Goal: Information Seeking & Learning: Understand process/instructions

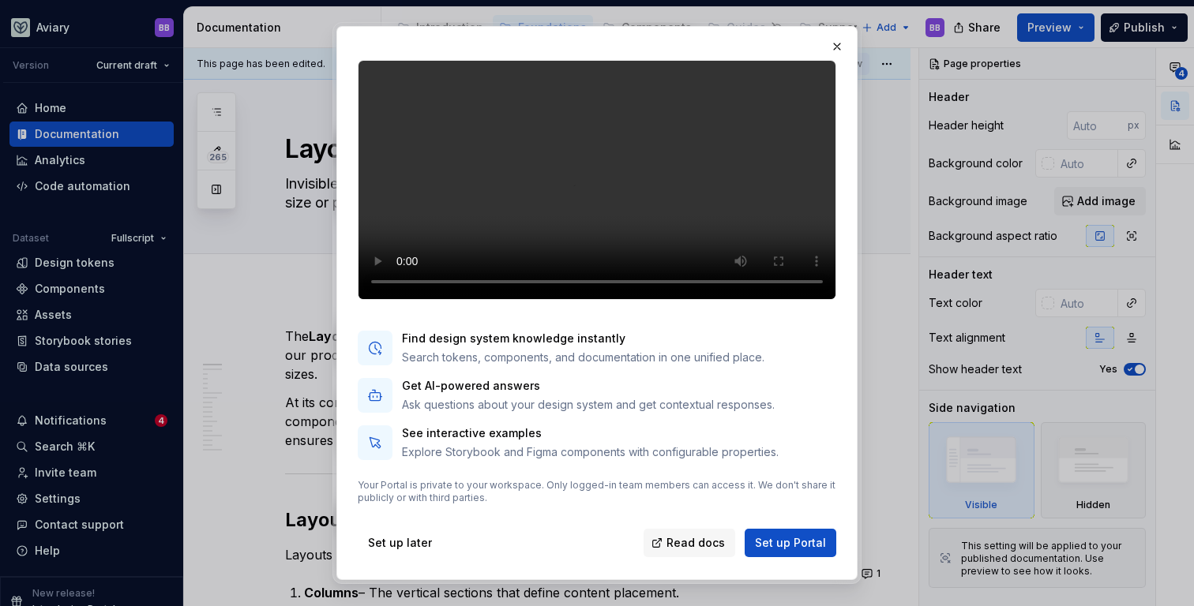
scroll to position [100, 0]
click at [841, 39] on button "button" at bounding box center [837, 47] width 22 height 22
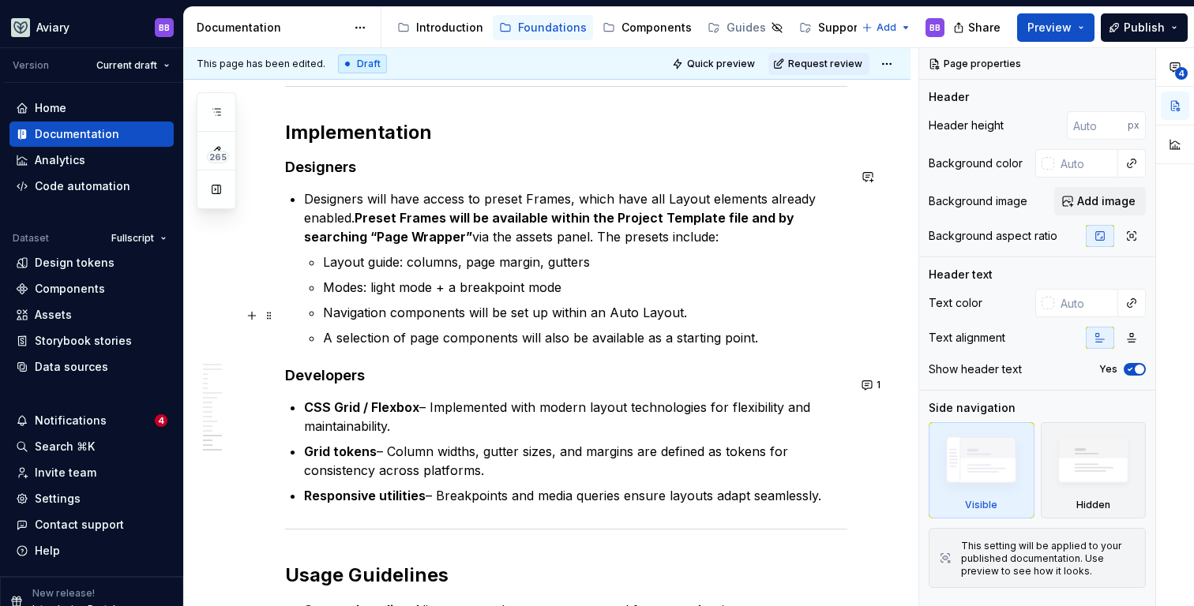
scroll to position [4647, 0]
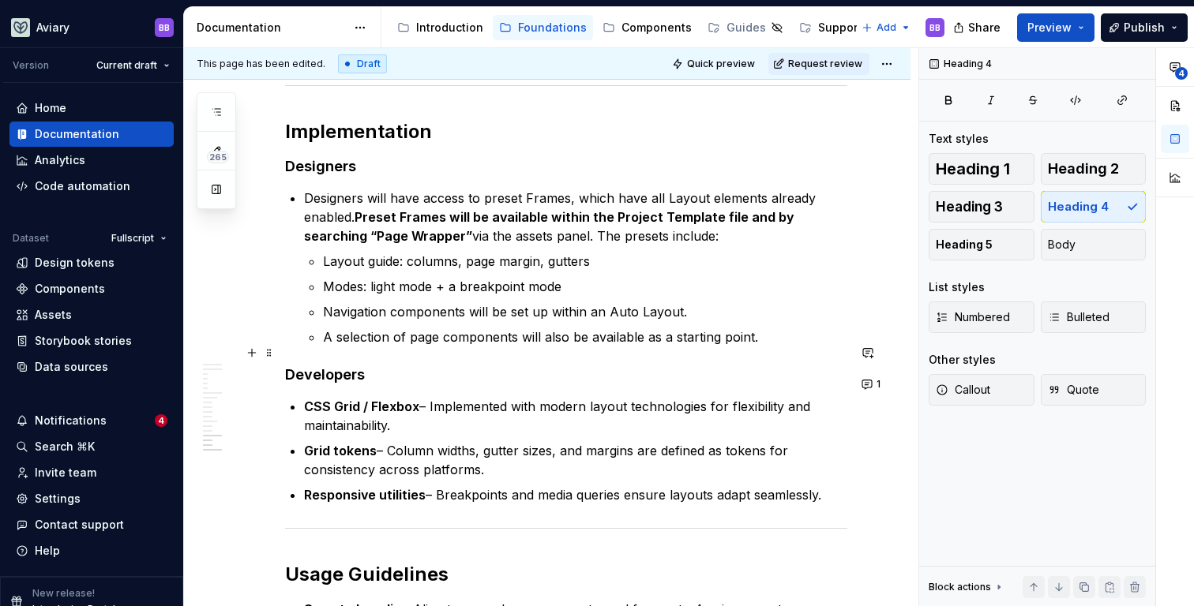
click at [376, 366] on h4 "Developers" at bounding box center [566, 375] width 562 height 19
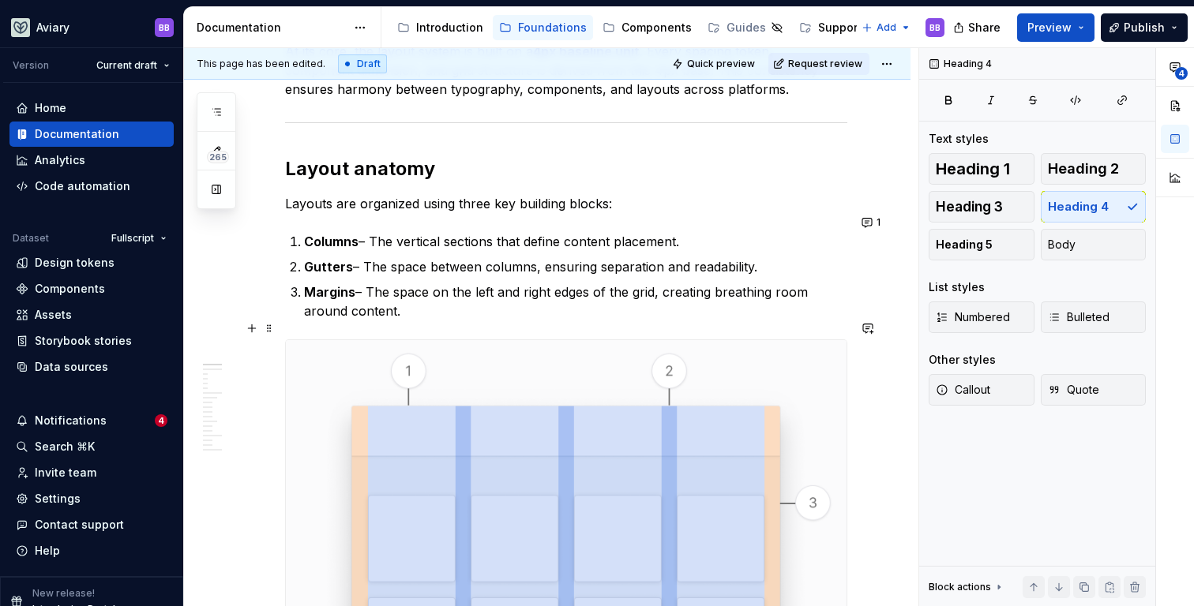
scroll to position [352, 0]
click at [867, 220] on button "1" at bounding box center [872, 222] width 31 height 22
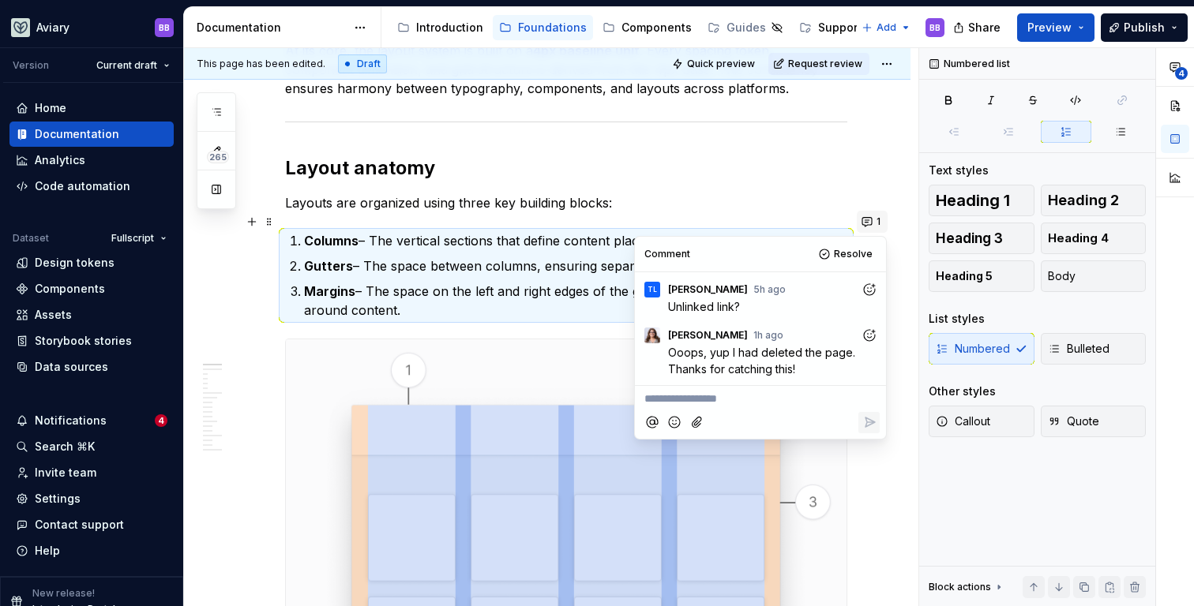
click at [867, 220] on button "1" at bounding box center [872, 222] width 31 height 22
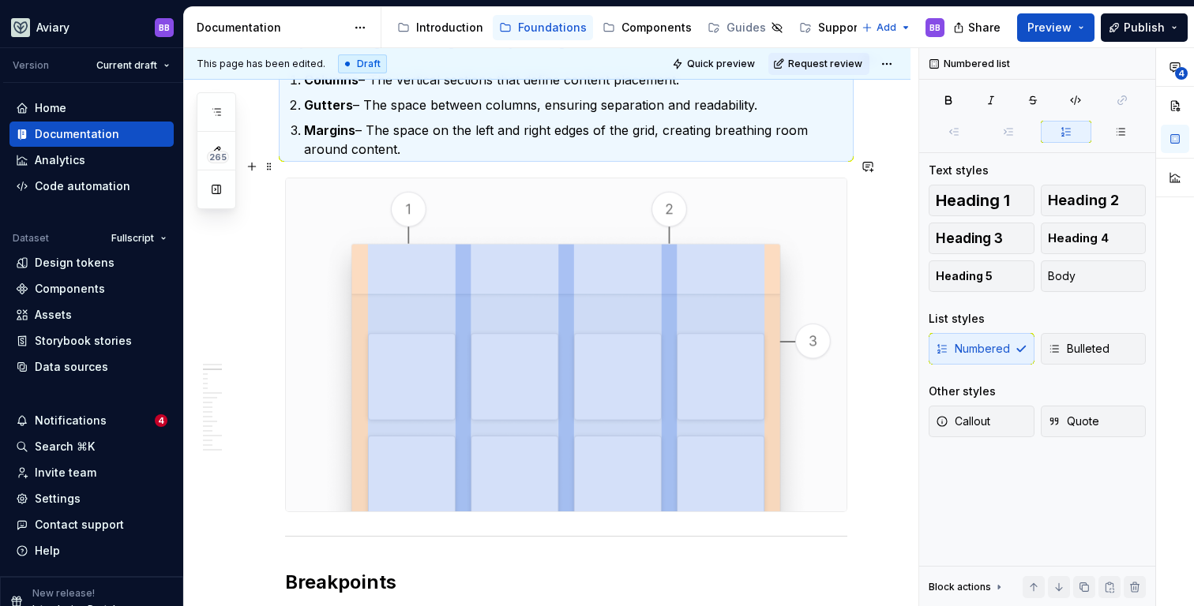
scroll to position [535, 0]
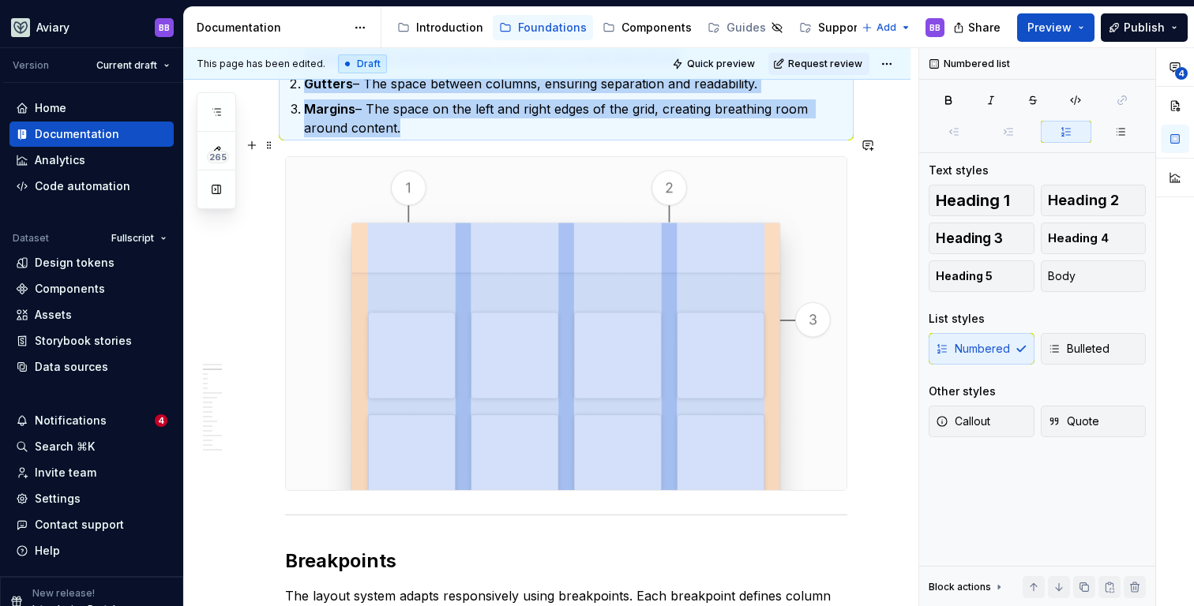
click at [599, 276] on img at bounding box center [566, 323] width 561 height 333
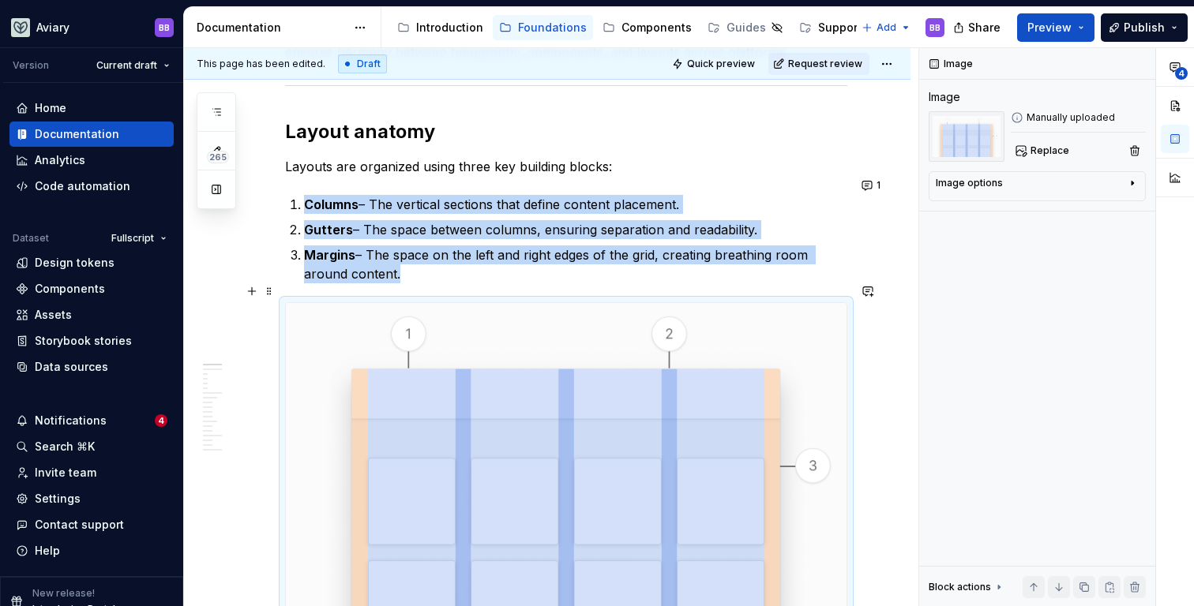
scroll to position [389, 0]
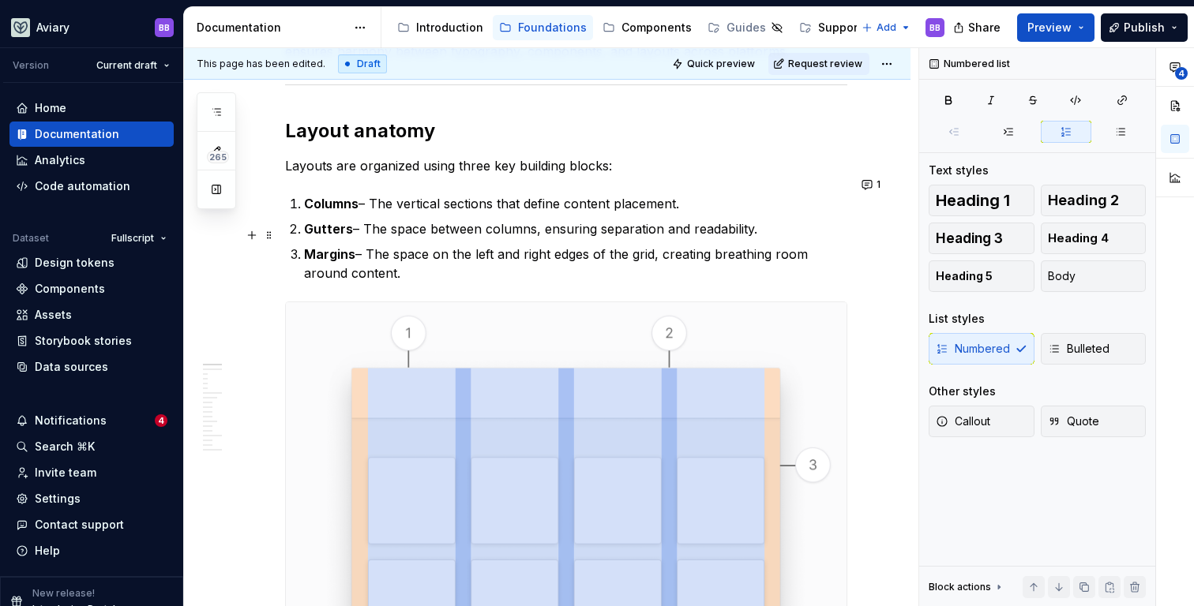
click at [590, 261] on p "Margins – The space on the left and right edges of the grid, creating breathing…" at bounding box center [575, 264] width 543 height 38
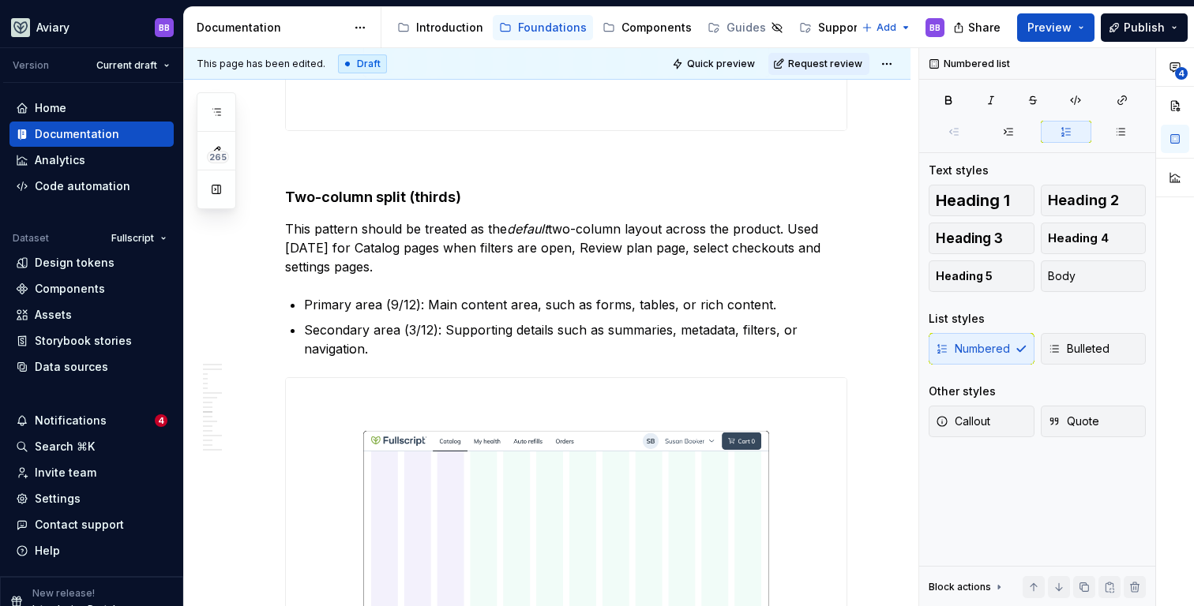
scroll to position [2404, 0]
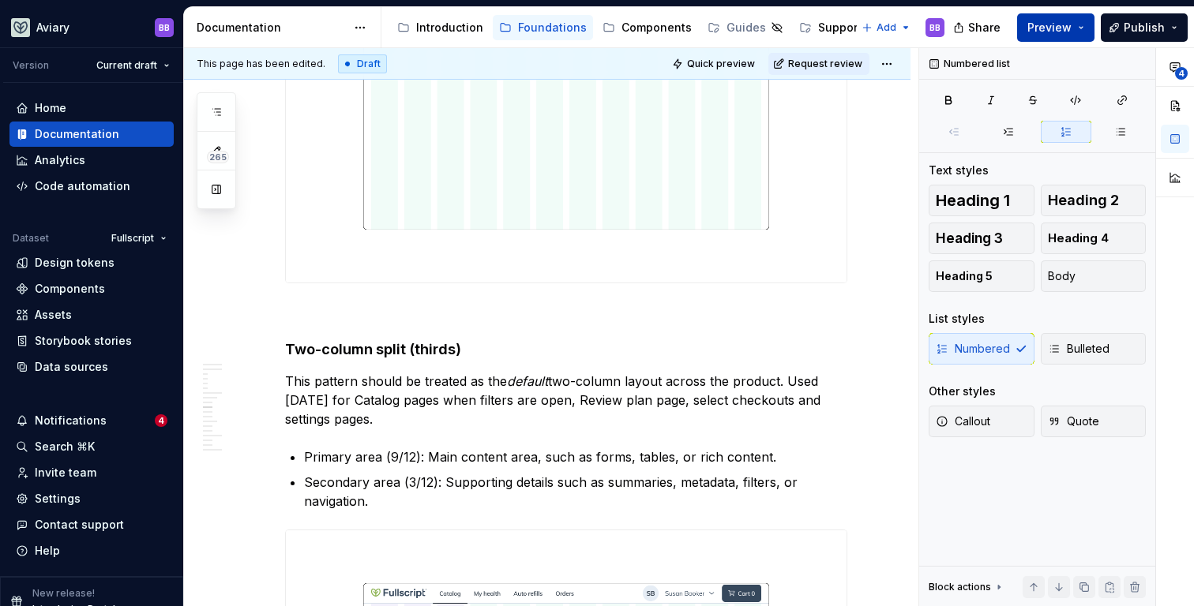
click at [1037, 28] on span "Preview" at bounding box center [1049, 28] width 44 height 16
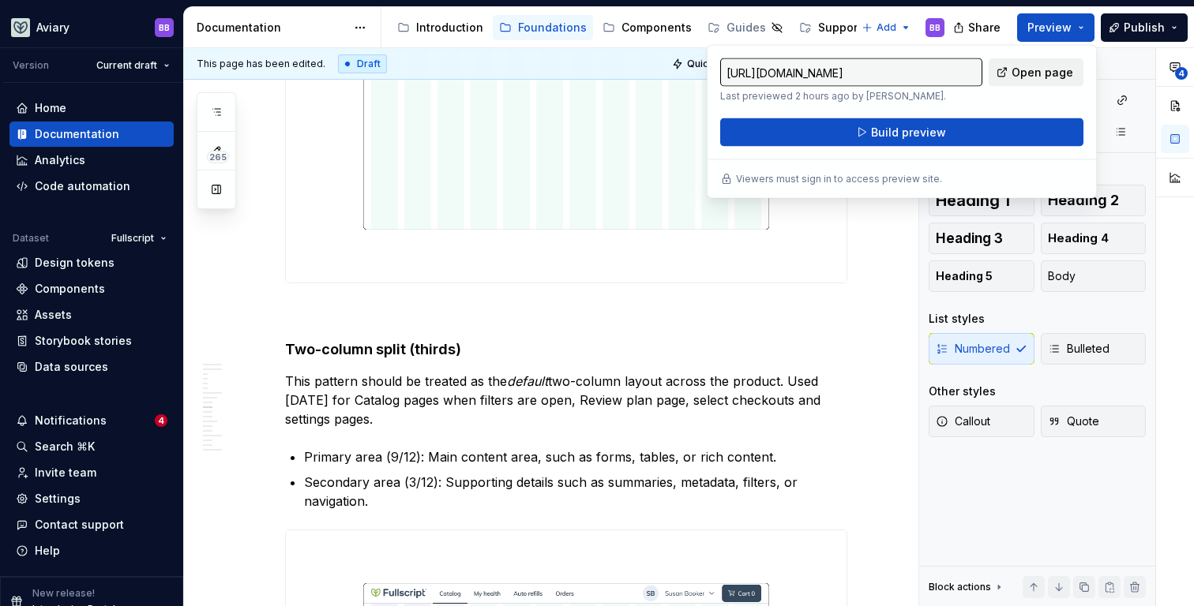
click at [1033, 73] on span "Open page" at bounding box center [1043, 73] width 62 height 16
type textarea "*"
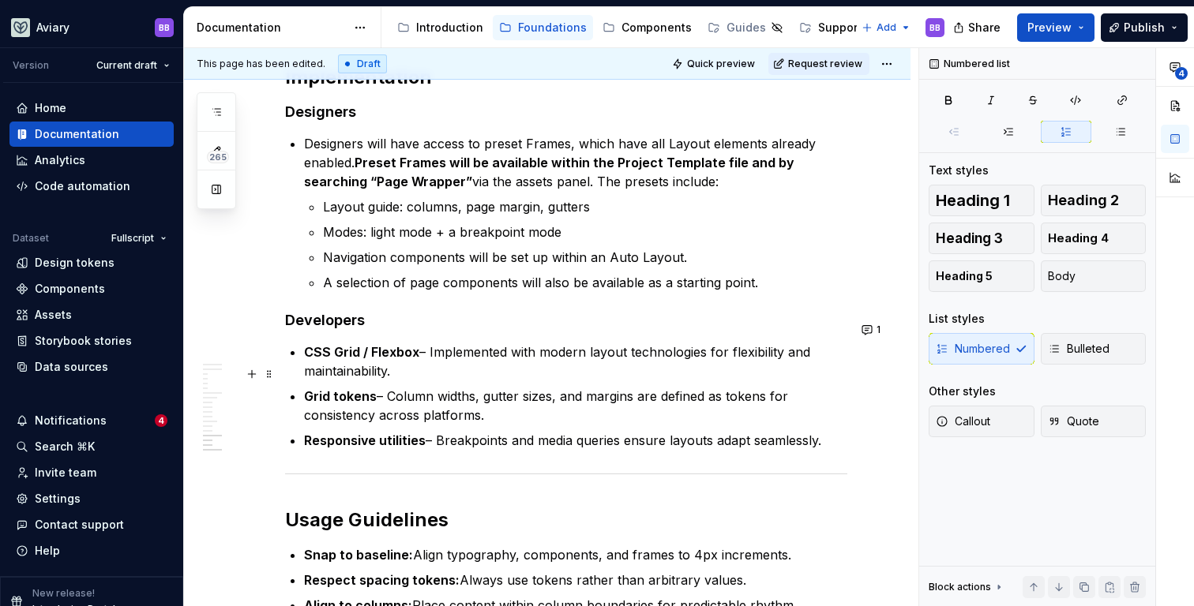
scroll to position [4713, 0]
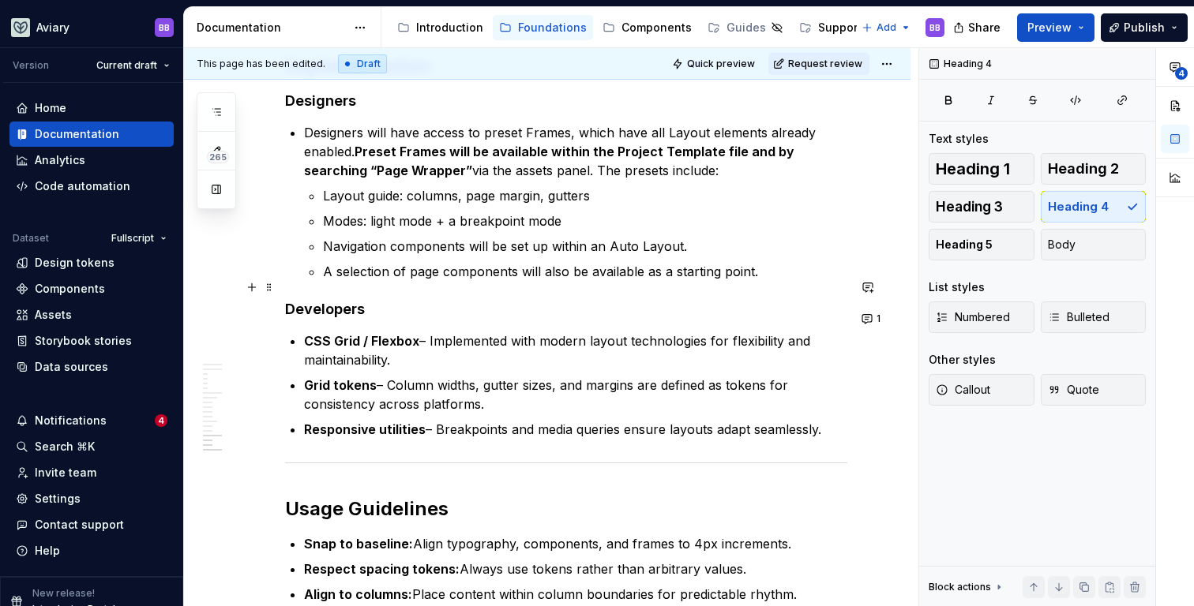
click at [414, 300] on h4 "Developers" at bounding box center [566, 309] width 562 height 19
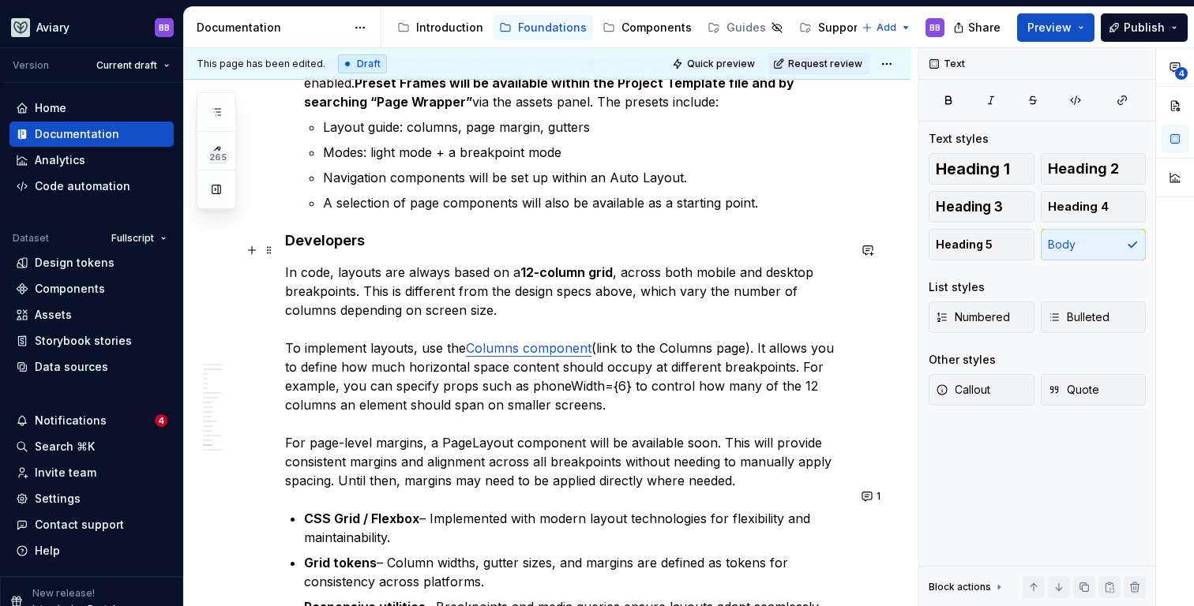
scroll to position [4783, 0]
click at [572, 339] on link "Columns component" at bounding box center [529, 347] width 126 height 16
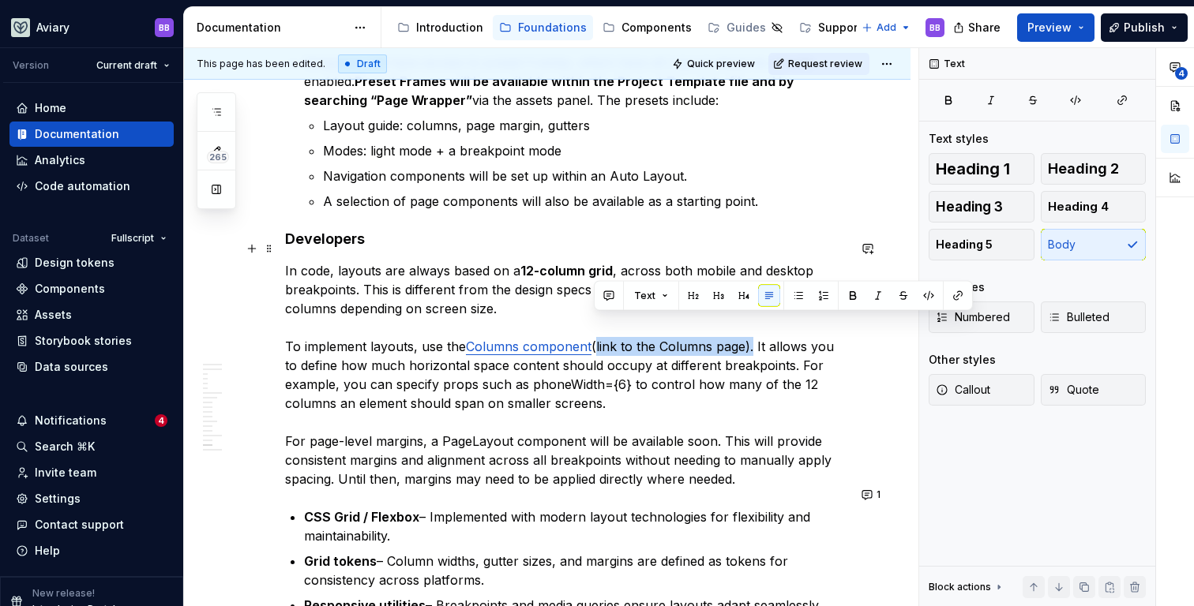
drag, startPoint x: 751, startPoint y: 324, endPoint x: 592, endPoint y: 322, distance: 158.7
click at [592, 322] on p "In code, layouts are always based on a 12-column grid , across both mobile and …" at bounding box center [566, 374] width 562 height 227
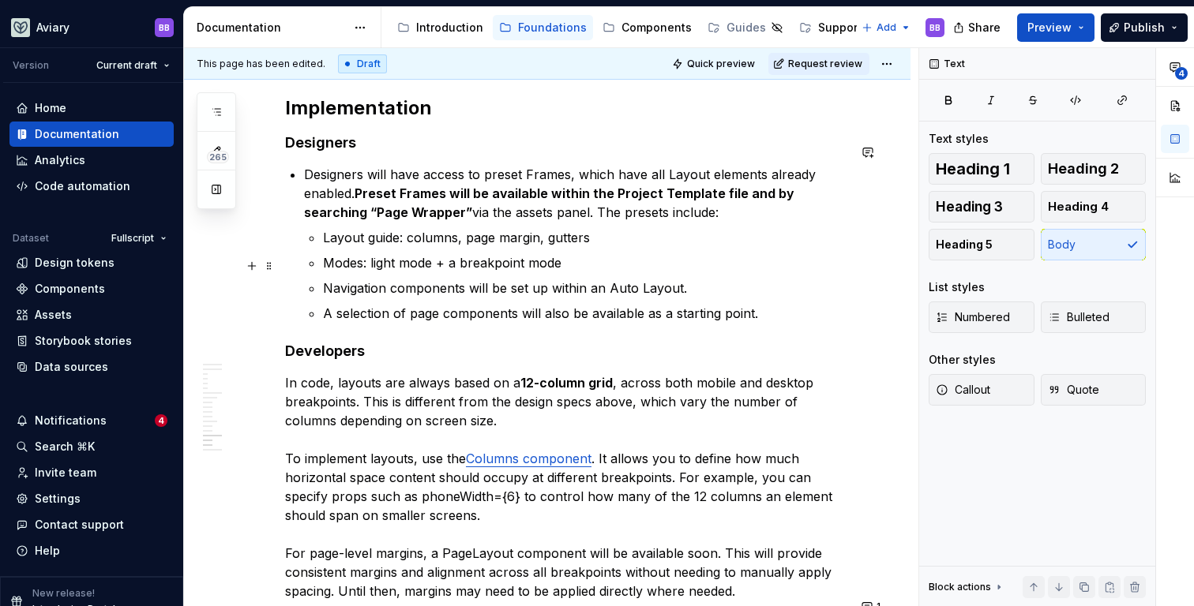
scroll to position [4681, 0]
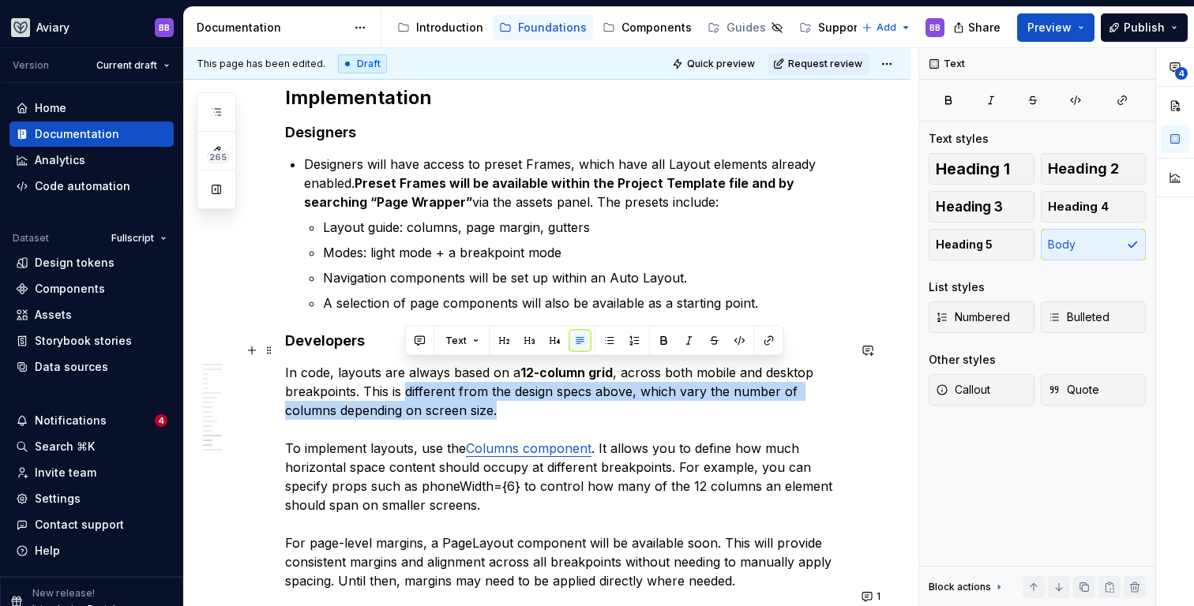
drag, startPoint x: 407, startPoint y: 370, endPoint x: 546, endPoint y: 385, distance: 140.5
click at [546, 385] on p "In code, layouts are always based on a 12-column grid , across both mobile and …" at bounding box center [566, 476] width 562 height 227
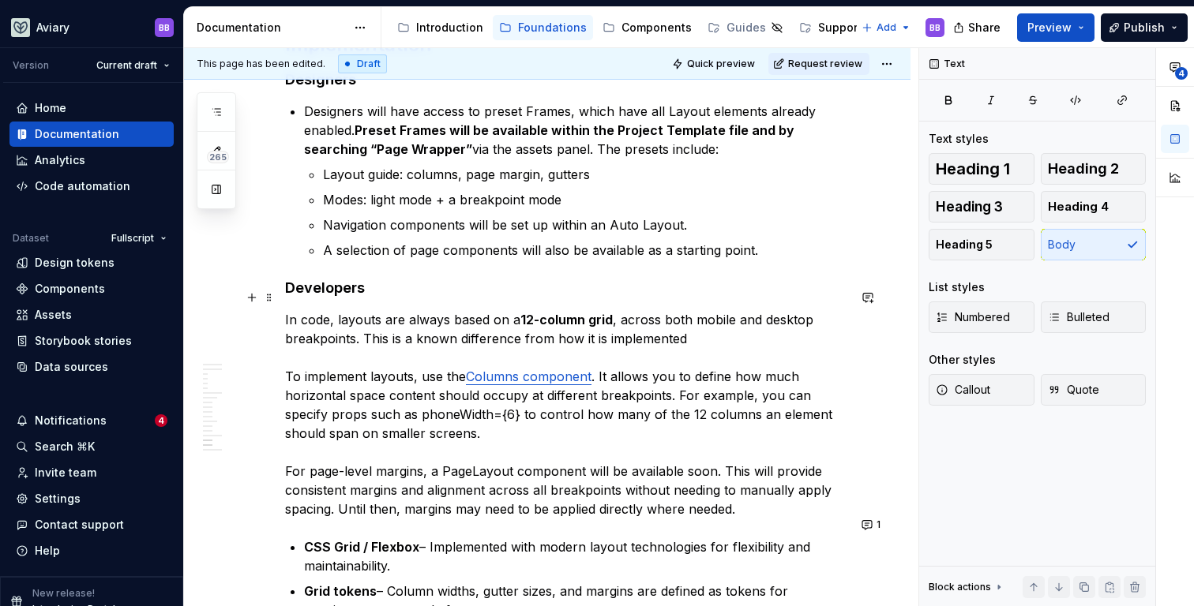
scroll to position [4748, 0]
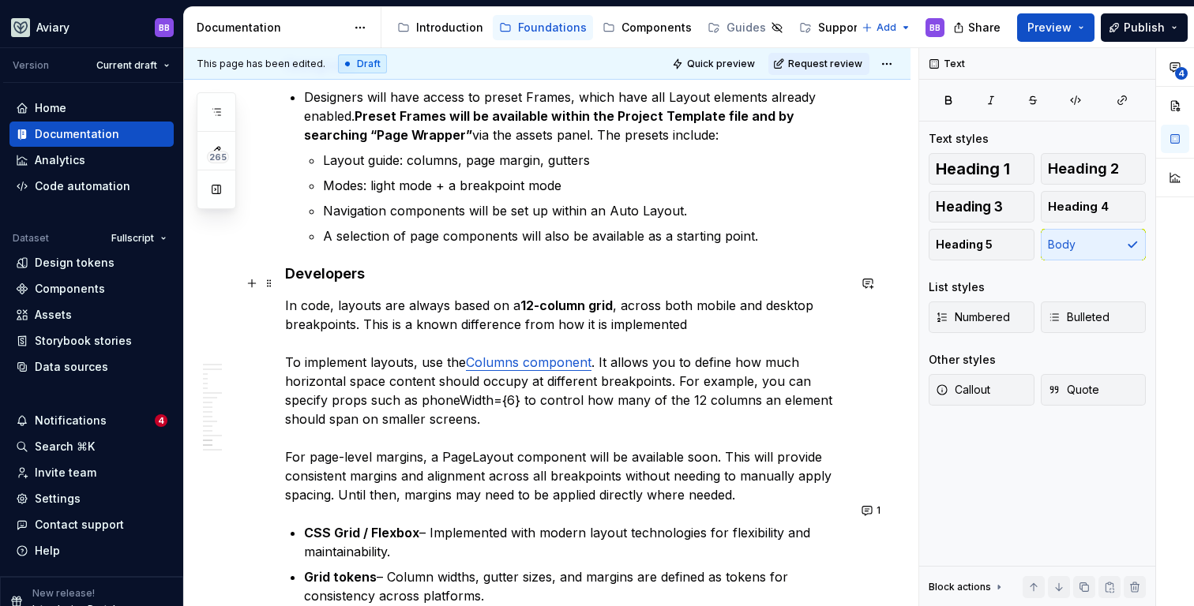
click at [420, 378] on p "In code, layouts are always based on a 12-column grid , across both mobile and …" at bounding box center [566, 400] width 562 height 208
click at [521, 376] on p "In code, layouts are always based on a 12-column grid , across both mobile and …" at bounding box center [566, 400] width 562 height 208
type textarea "*"
click at [674, 355] on p "In code, layouts are always based on a 12-column grid , across both mobile and …" at bounding box center [566, 400] width 562 height 208
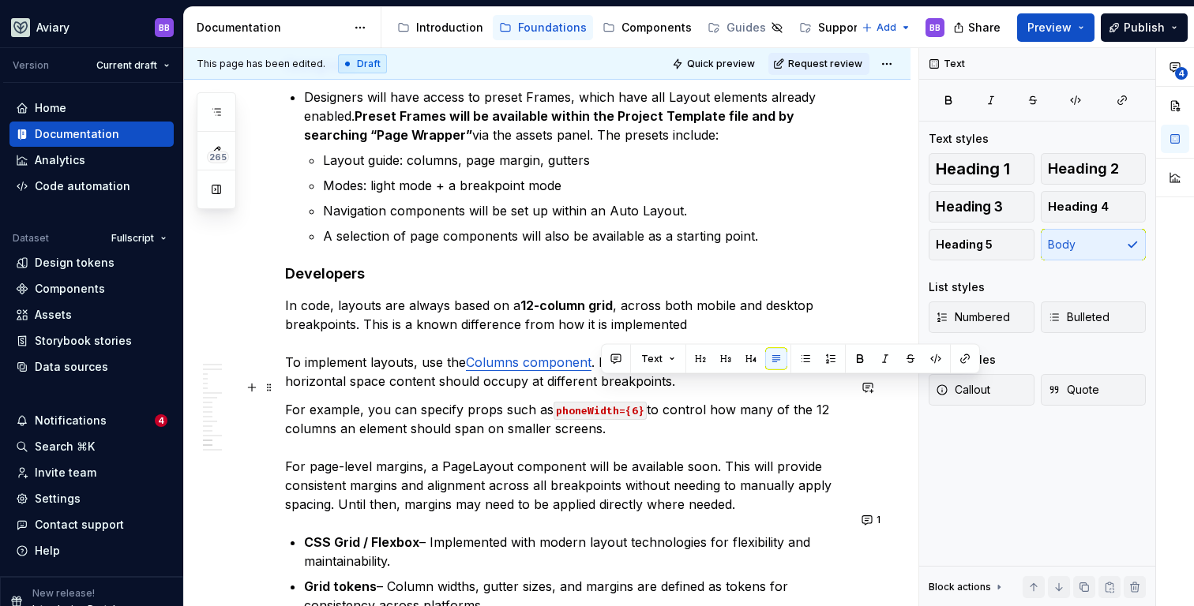
drag, startPoint x: 610, startPoint y: 406, endPoint x: 663, endPoint y: 381, distance: 58.6
click at [663, 400] on p "For example, you can specify props such as phoneWidth={6} to control how many o…" at bounding box center [566, 457] width 562 height 114
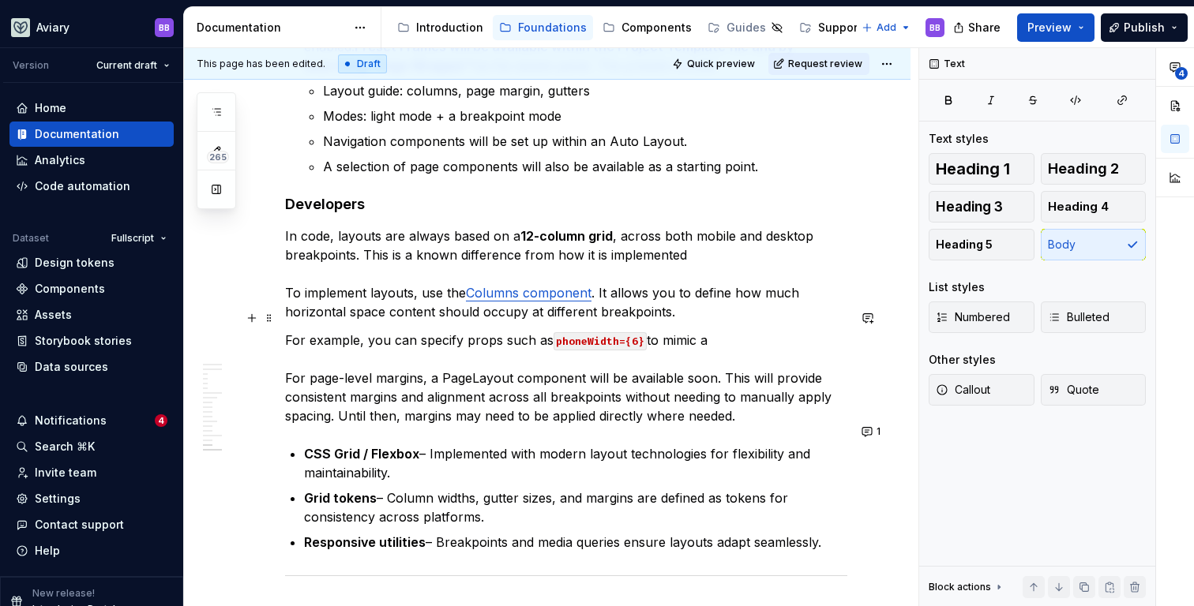
scroll to position [4815, 0]
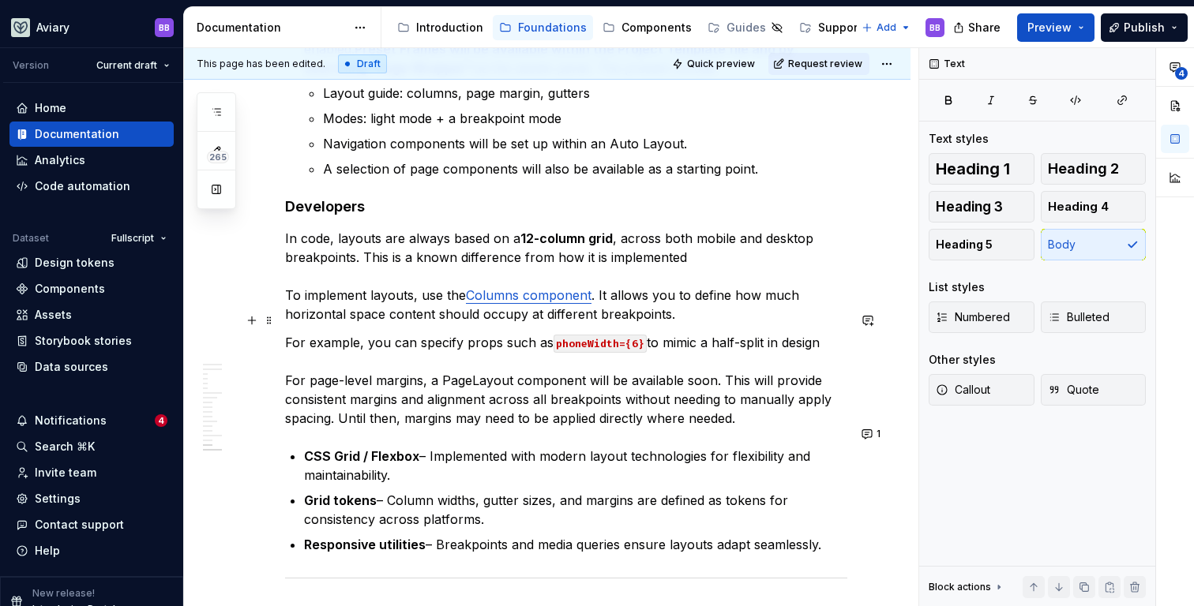
click at [441, 357] on p "For example, you can specify props such as phoneWidth={6} to mimic a half-split…" at bounding box center [566, 380] width 562 height 95
click at [514, 356] on p "For example, you can specify props such as phoneWidth={6} to mimic a half-split…" at bounding box center [566, 380] width 562 height 95
drag, startPoint x: 743, startPoint y: 396, endPoint x: 329, endPoint y: 398, distance: 413.8
click at [329, 398] on p "For example, you can specify props such as phoneWidth={6} to mimic a half-split…" at bounding box center [566, 380] width 562 height 95
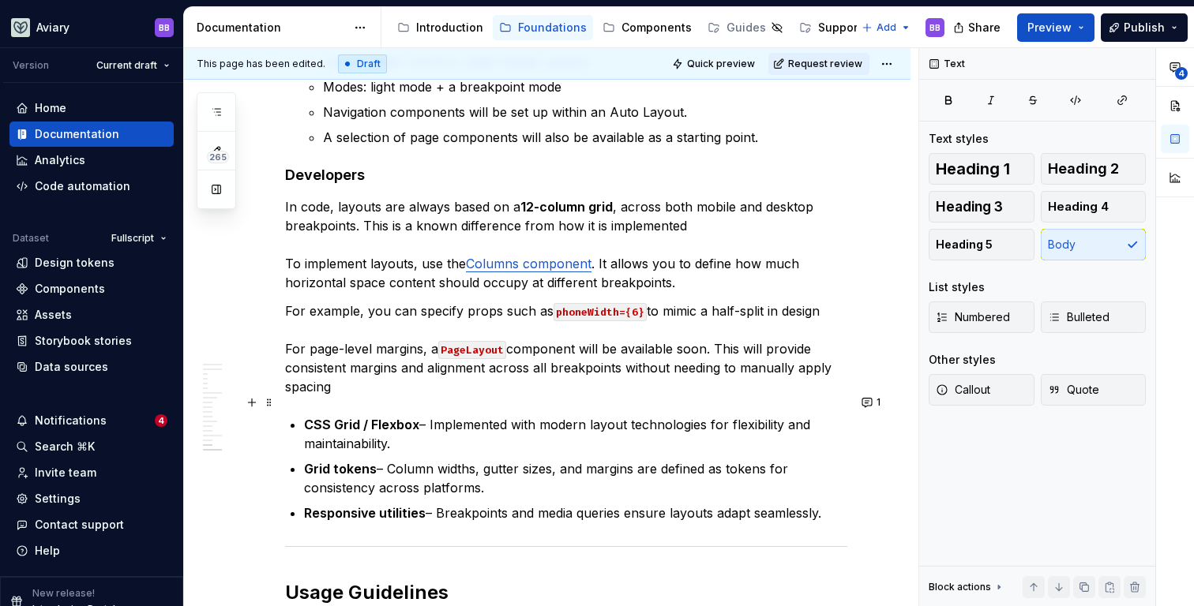
scroll to position [4850, 0]
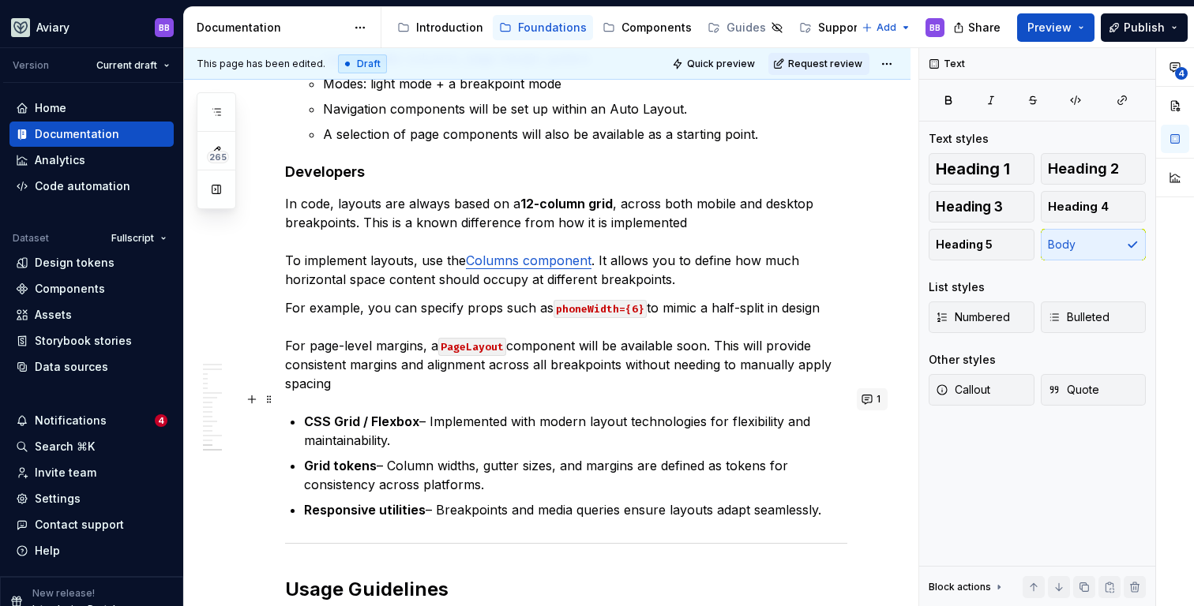
click at [875, 398] on button "1" at bounding box center [872, 399] width 31 height 22
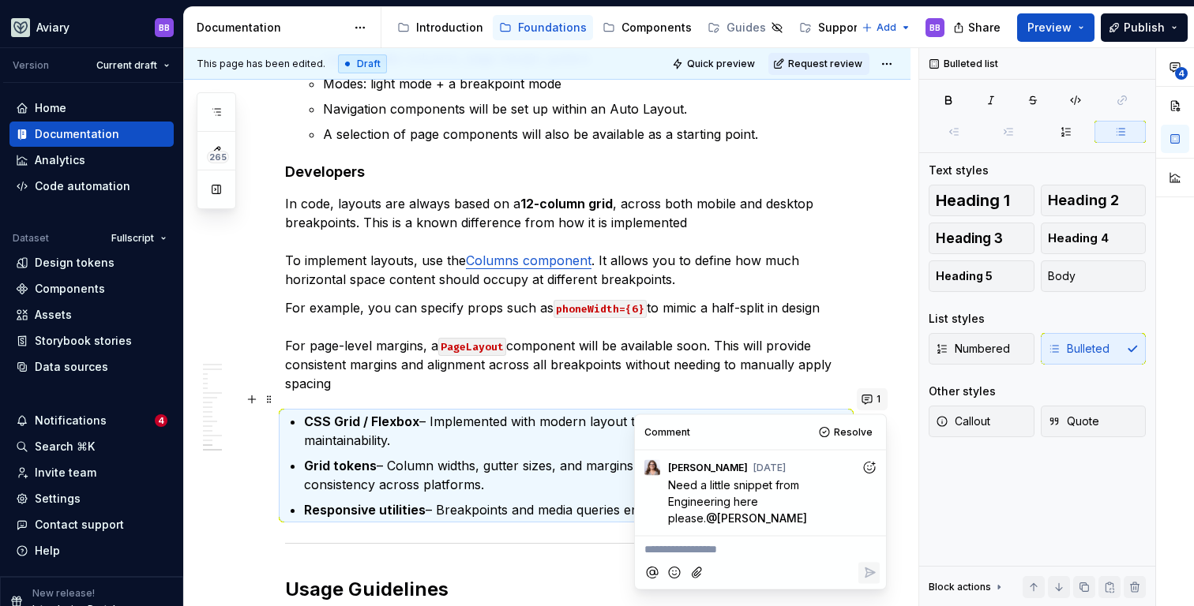
click at [873, 398] on button "1" at bounding box center [872, 399] width 31 height 22
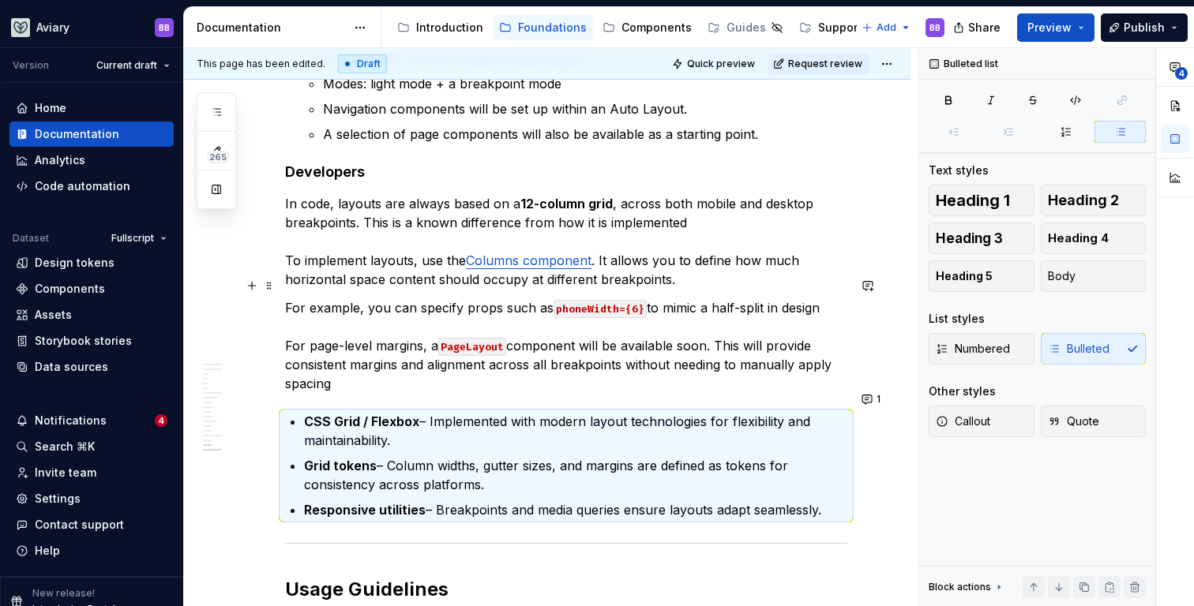
click at [627, 361] on p "For example, you can specify props such as phoneWidth={6} to mimic a half-split…" at bounding box center [566, 345] width 562 height 95
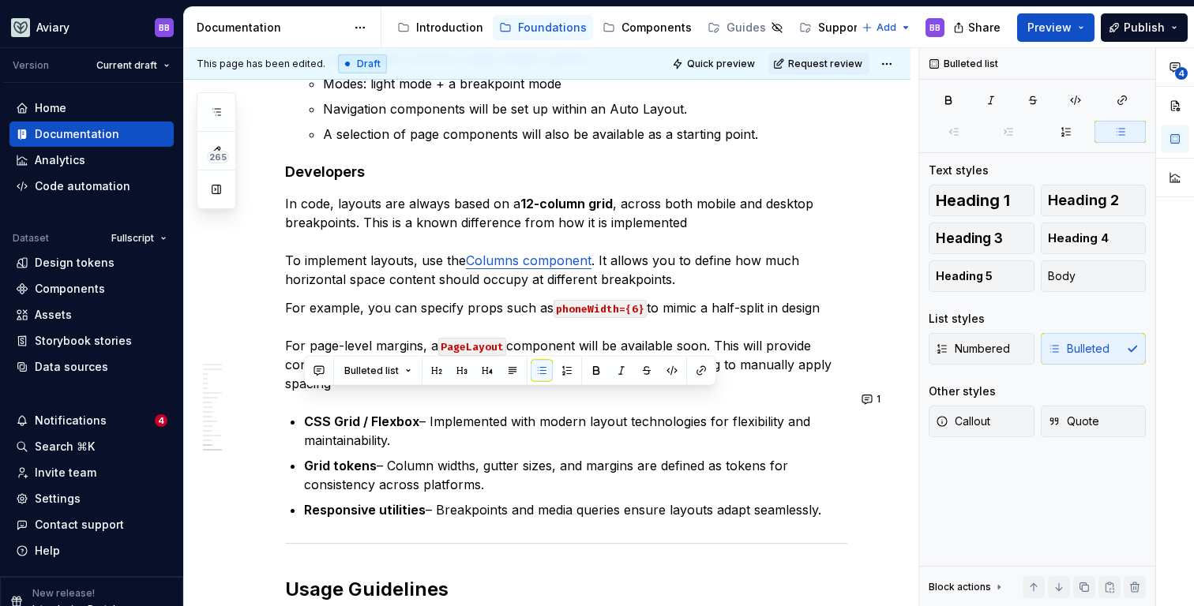
drag, startPoint x: 831, startPoint y: 493, endPoint x: 330, endPoint y: 392, distance: 510.6
click at [330, 412] on ul "CSS Grid / Flexbox – Implemented with modern layout technologies for flexibilit…" at bounding box center [575, 465] width 543 height 107
click at [413, 415] on p "CSS Grid / Flexbox – Implemented with modern layout technologies for flexibilit…" at bounding box center [575, 431] width 543 height 38
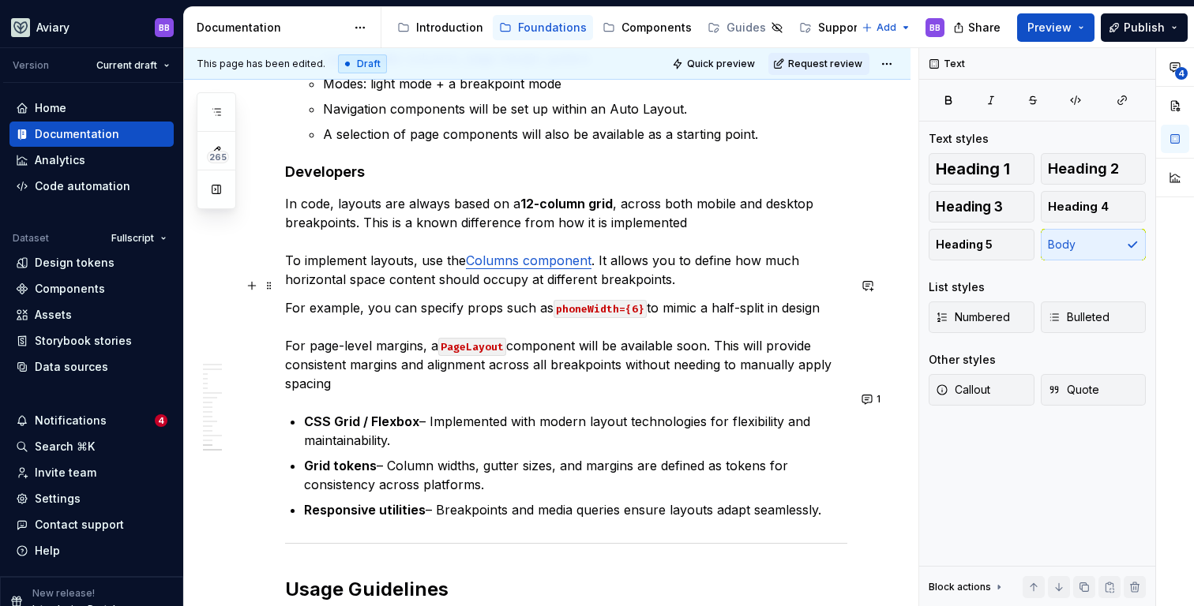
click at [400, 363] on p "For example, you can specify props such as phoneWidth={6} to mimic a half-split…" at bounding box center [566, 345] width 562 height 95
click at [552, 253] on link "Columns component" at bounding box center [529, 261] width 126 height 16
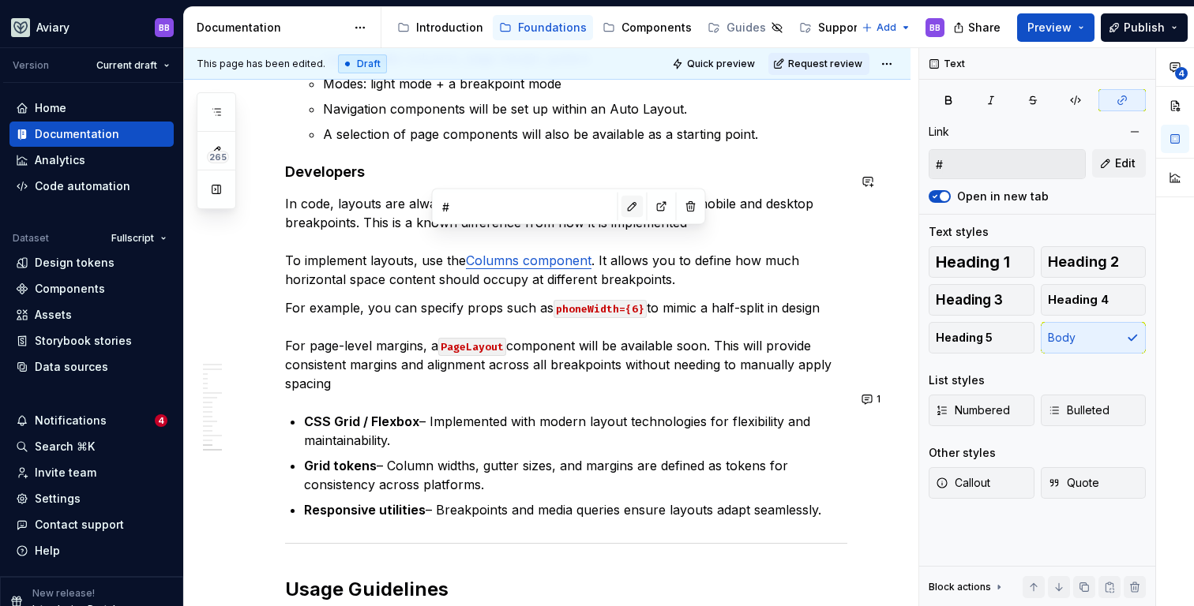
click at [621, 204] on button "button" at bounding box center [632, 207] width 22 height 22
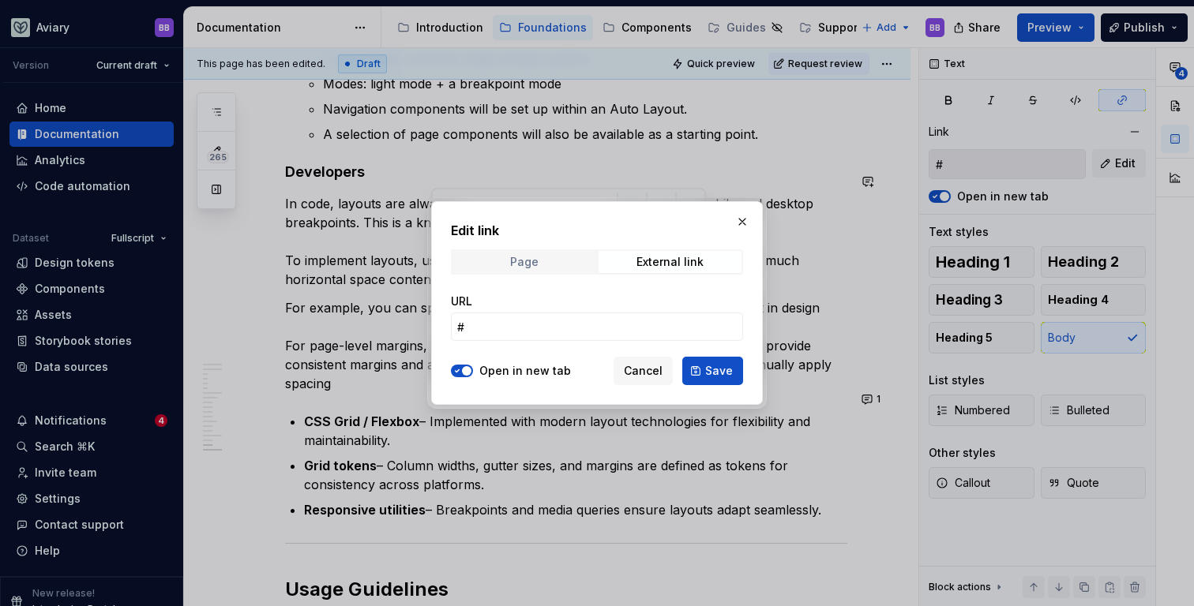
click at [542, 257] on span "Page" at bounding box center [523, 262] width 143 height 22
click at [520, 327] on span "Select page" at bounding box center [587, 327] width 261 height 16
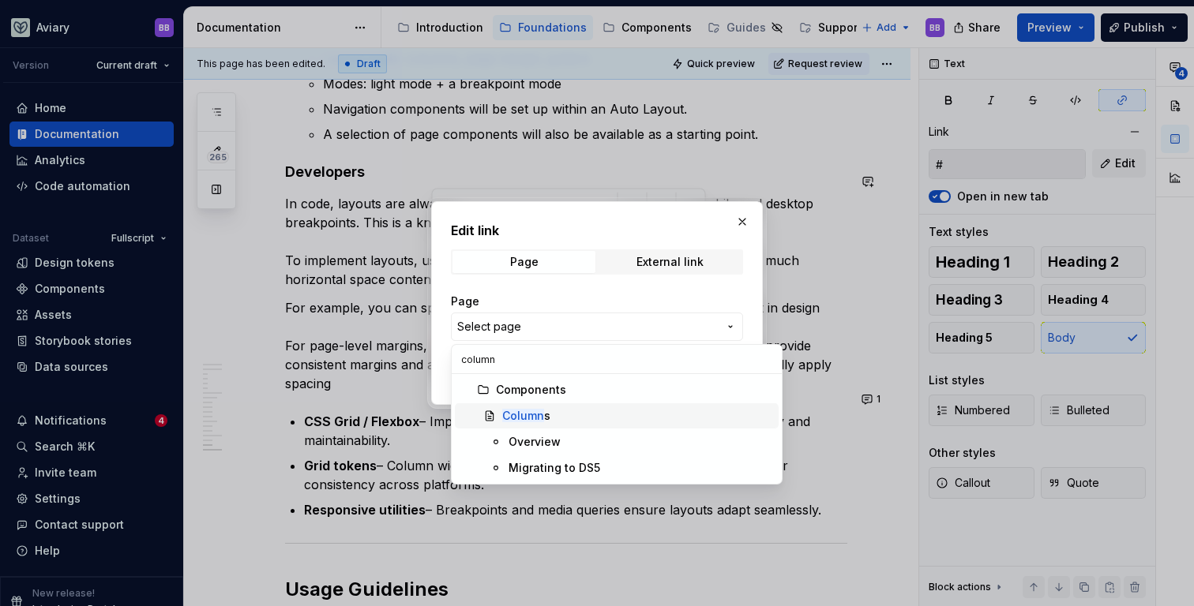
type input "column"
click at [563, 413] on div "Column s" at bounding box center [637, 416] width 270 height 16
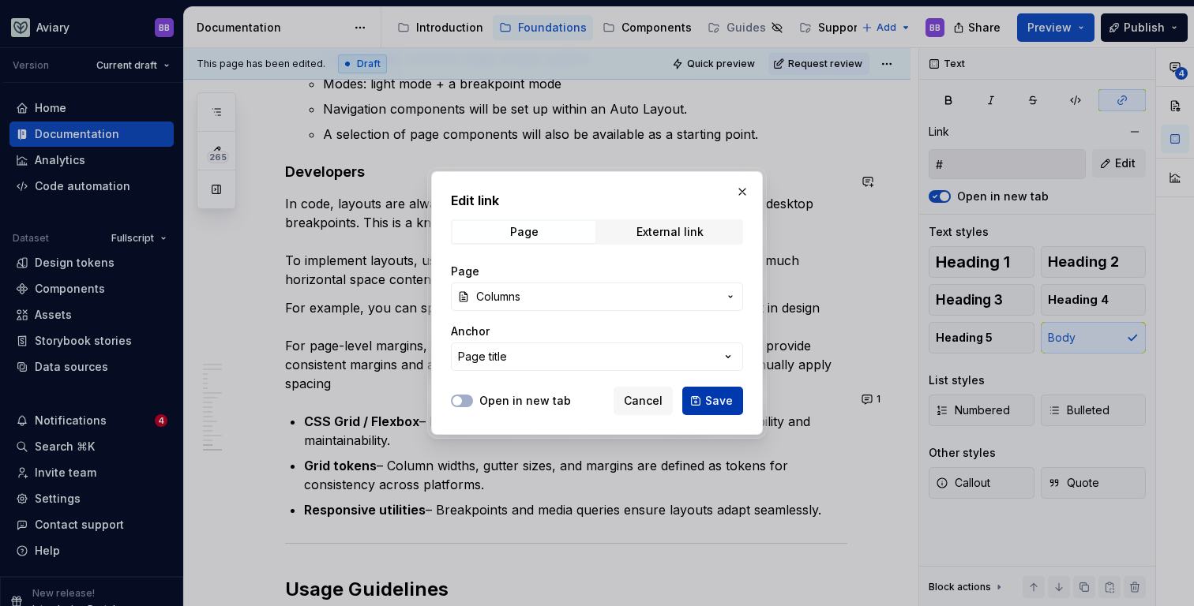
click at [712, 398] on span "Save" at bounding box center [719, 401] width 28 height 16
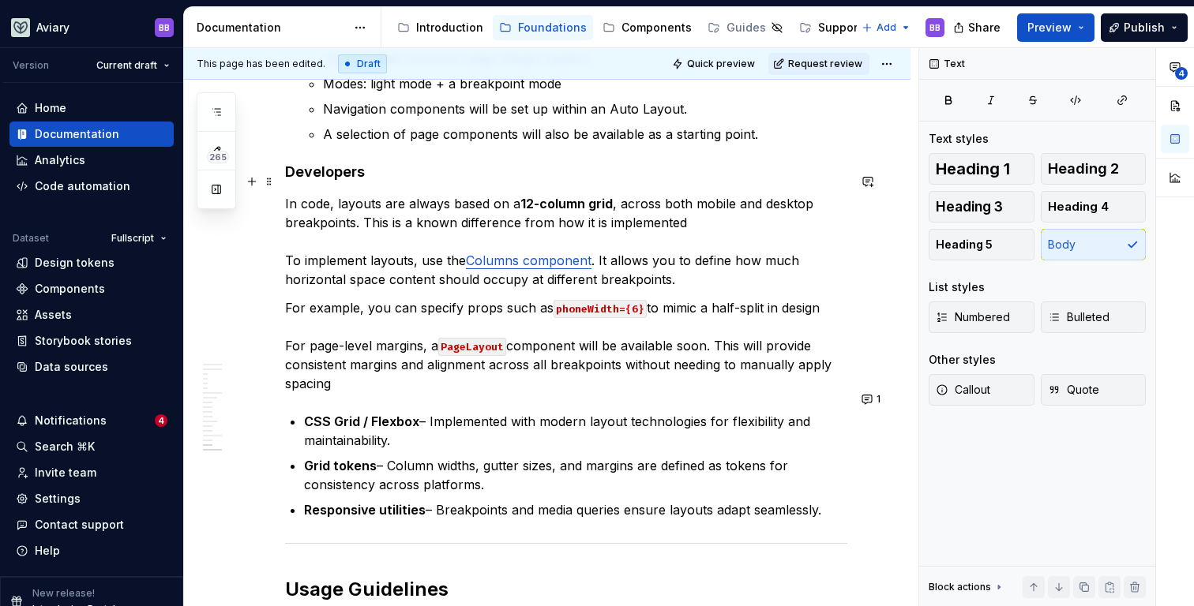
click at [366, 235] on p "In code, layouts are always based on a 12-column grid , across both mobile and …" at bounding box center [566, 241] width 562 height 95
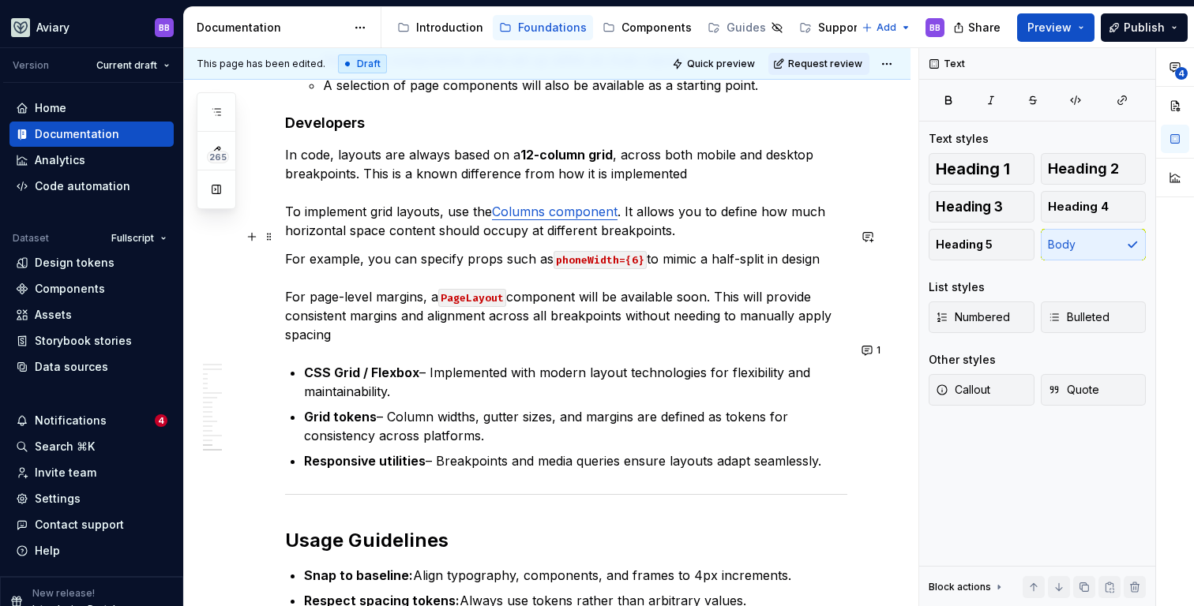
scroll to position [4911, 0]
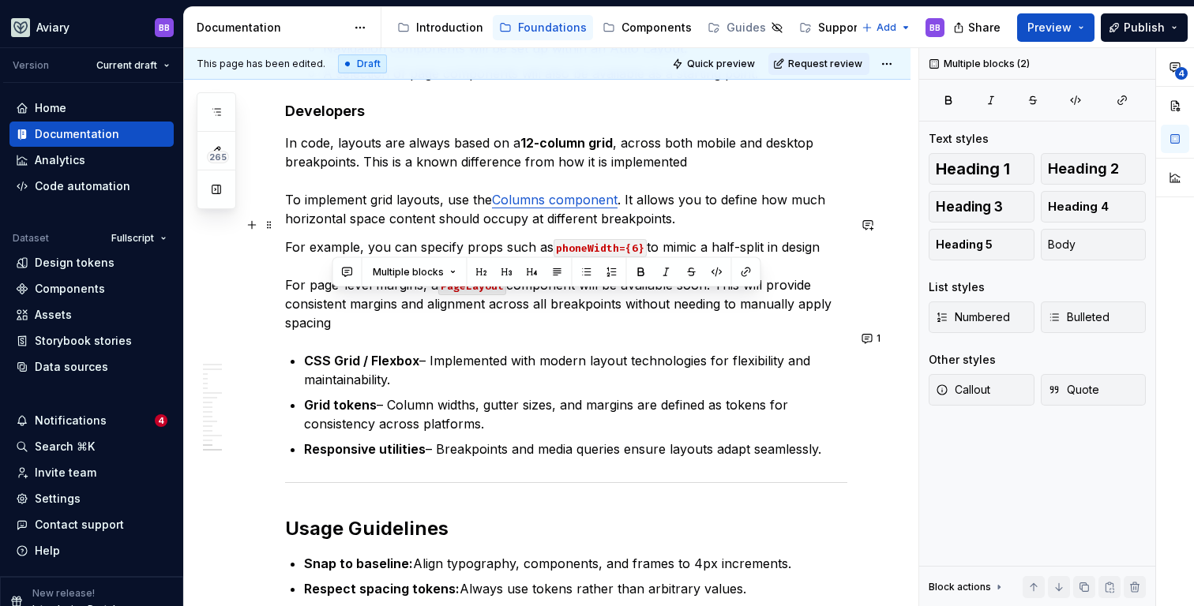
drag, startPoint x: 832, startPoint y: 426, endPoint x: 351, endPoint y: 301, distance: 497.8
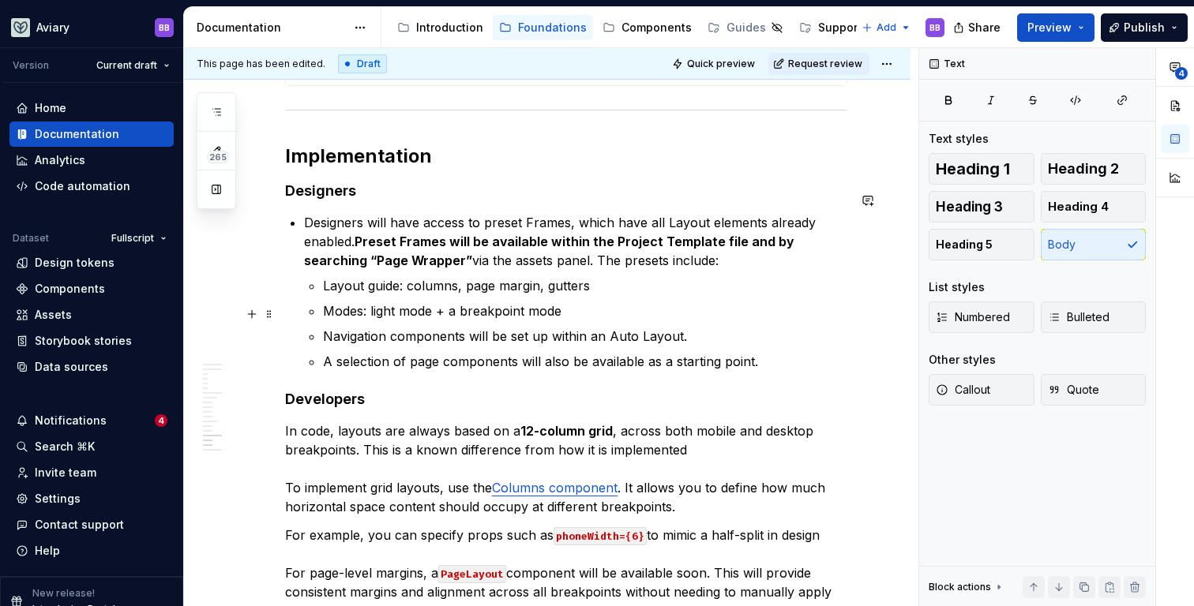
scroll to position [4614, 0]
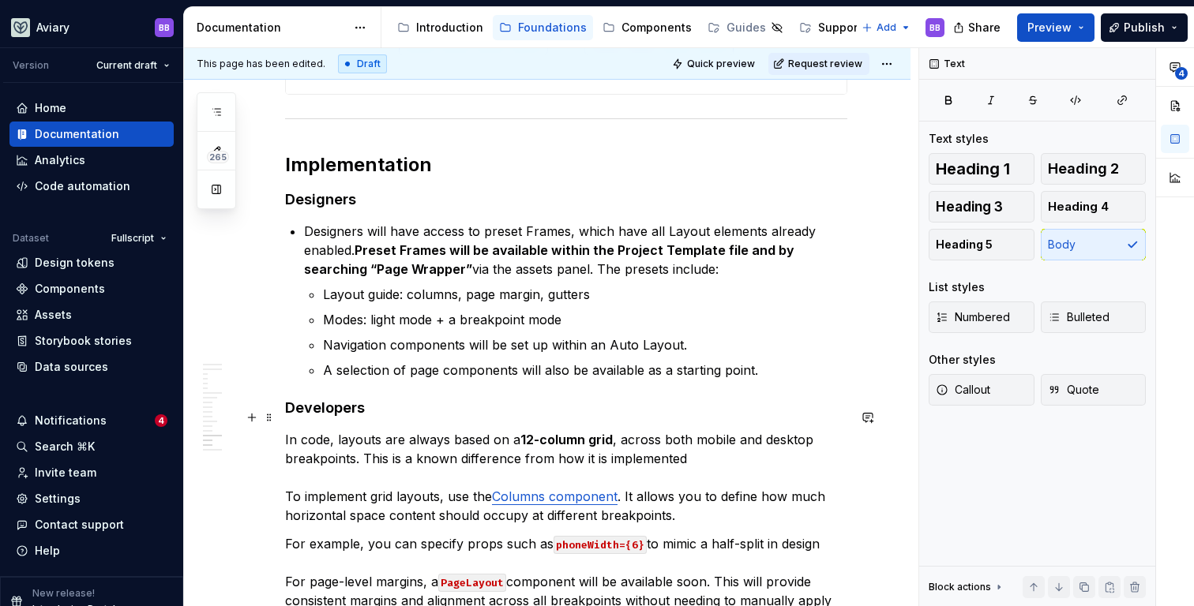
click at [713, 434] on p "In code, layouts are always based on a 12-column grid , across both mobile and …" at bounding box center [566, 477] width 562 height 95
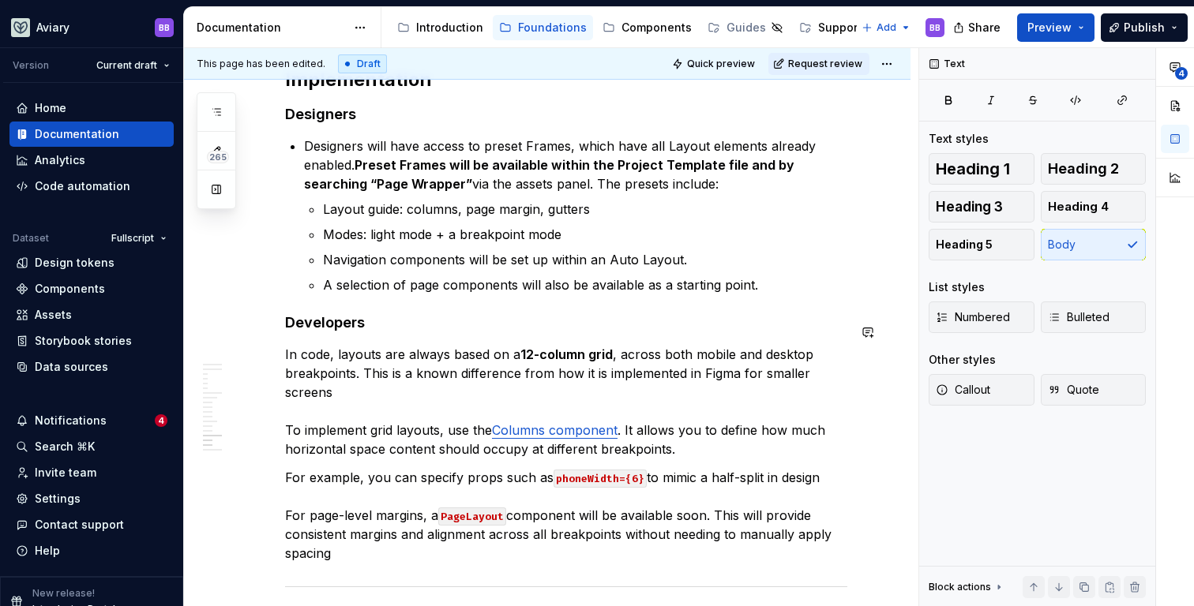
scroll to position [4700, 0]
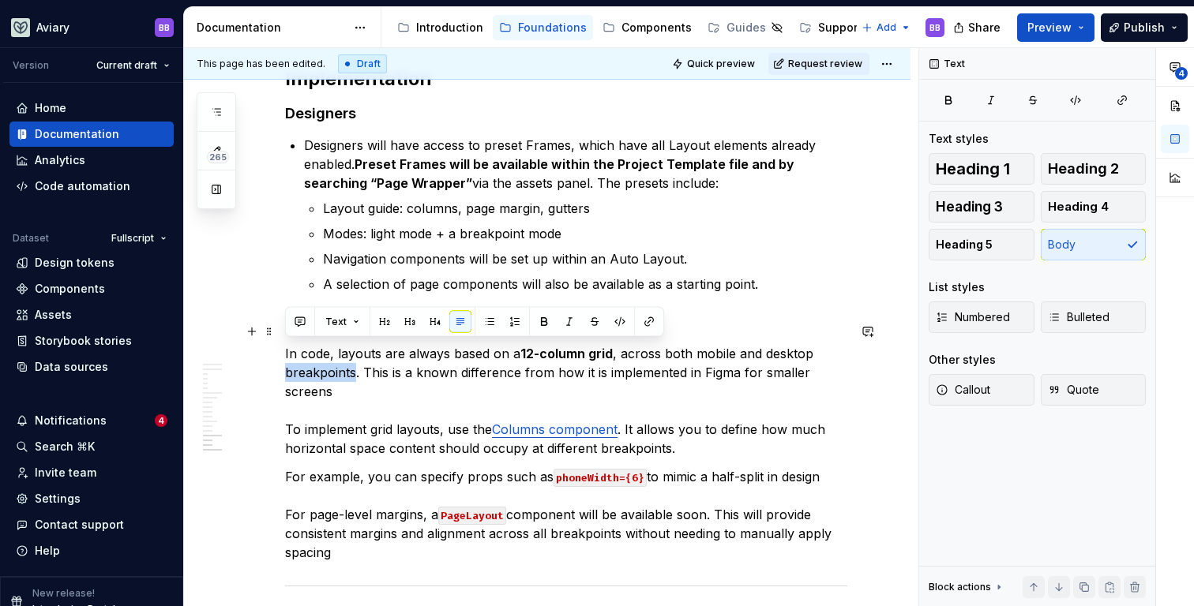
drag, startPoint x: 354, startPoint y: 349, endPoint x: 283, endPoint y: 349, distance: 70.3
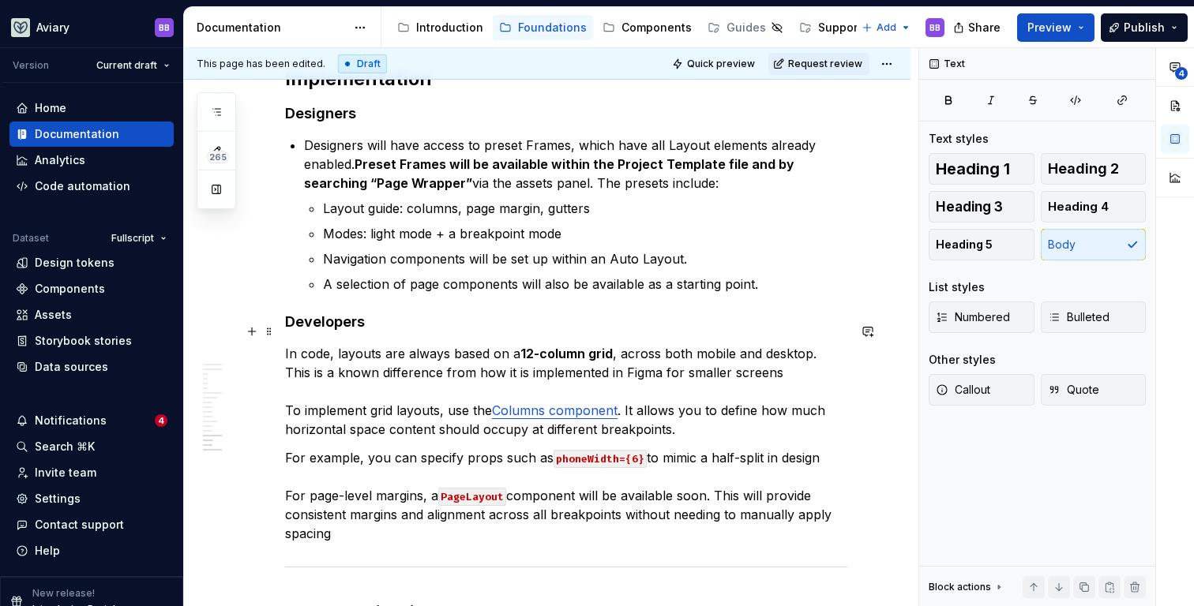
click at [631, 344] on p "In code, layouts are always based on a 12-column grid , across both mobile and …" at bounding box center [566, 391] width 562 height 95
click at [614, 344] on p "In code, layouts are always based on a 12-column grid , for both mobile and des…" at bounding box center [566, 391] width 562 height 95
click at [749, 349] on p "In code, layouts are always based on a 12-column grid for both mobile and deskt…" at bounding box center [566, 391] width 562 height 95
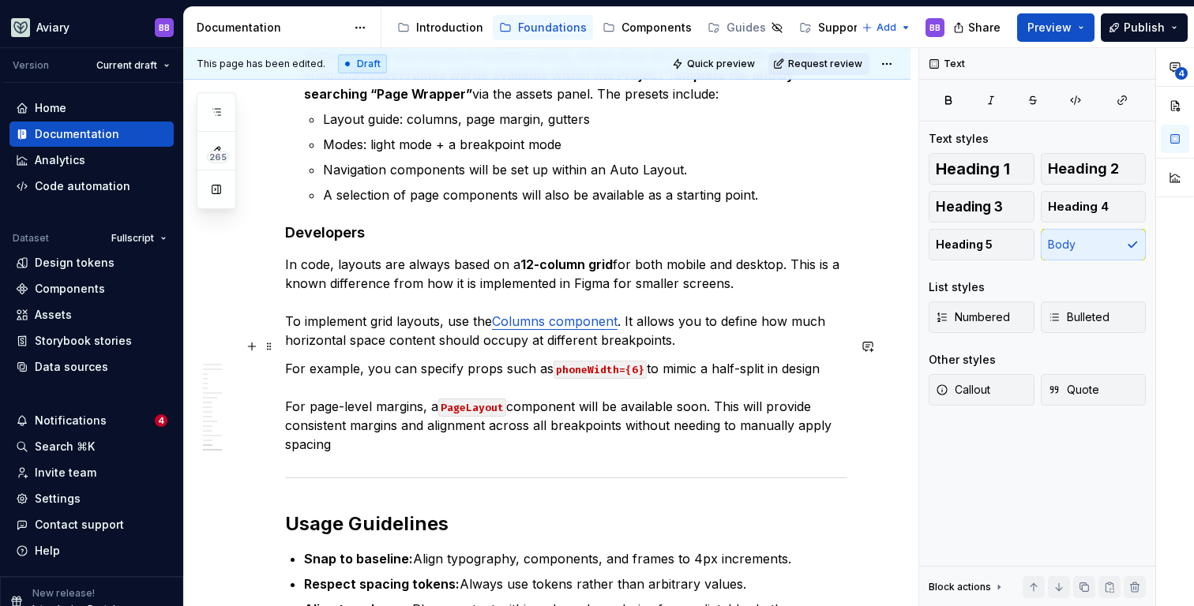
scroll to position [4787, 0]
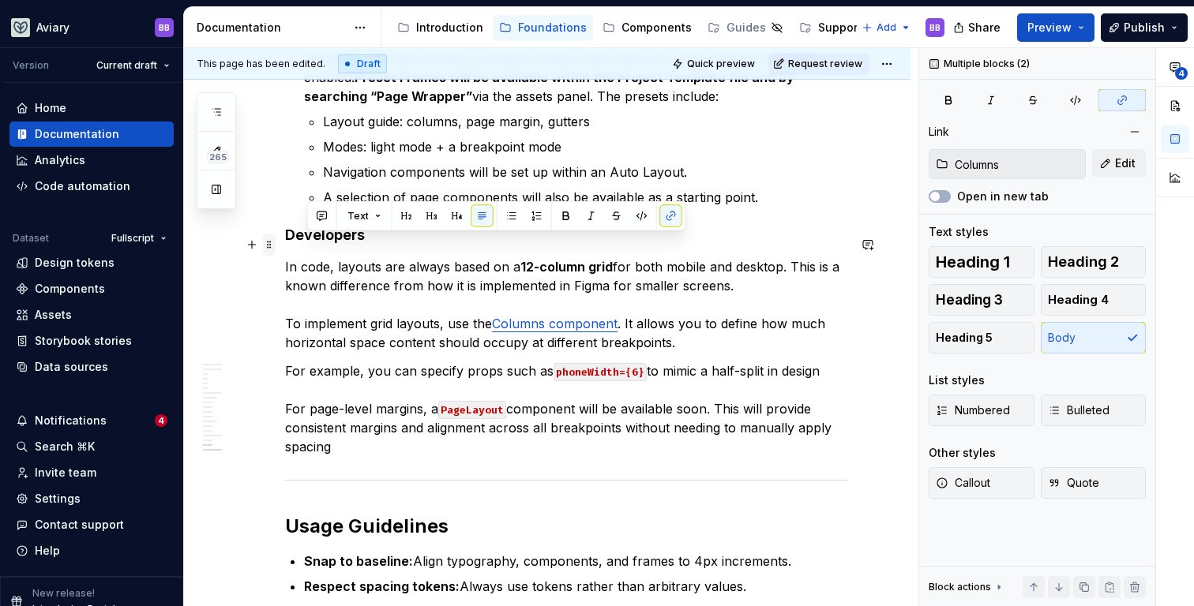
drag, startPoint x: 344, startPoint y: 426, endPoint x: 274, endPoint y: 252, distance: 188.1
click at [352, 426] on p "For example, you can specify props such as phoneWidth={6} to mimic a half-split…" at bounding box center [566, 409] width 562 height 95
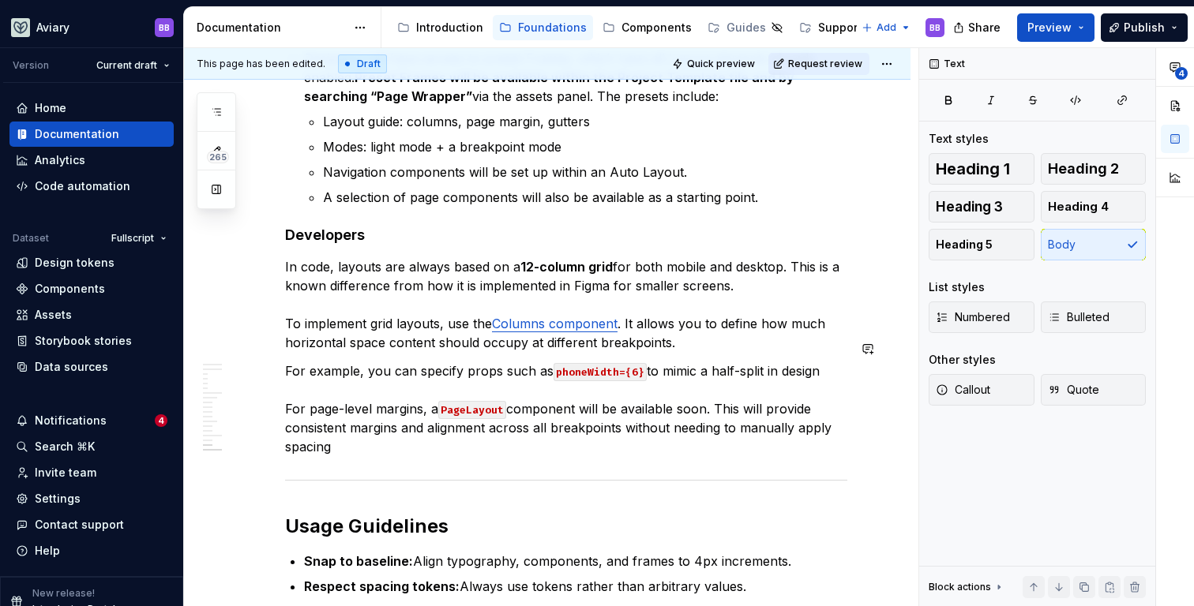
type textarea "*"
